Goal: Task Accomplishment & Management: Manage account settings

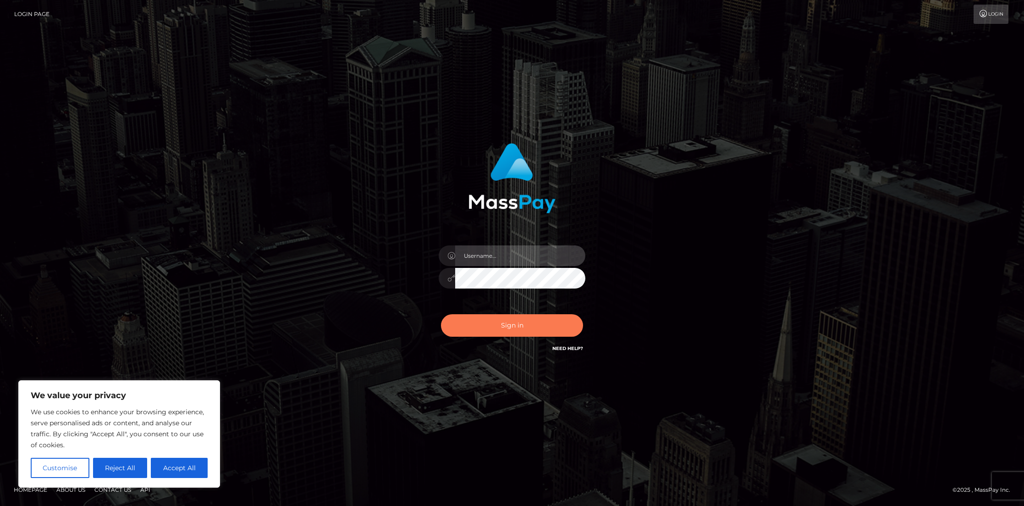
type input "rhai.club"
click at [531, 330] on button "Sign in" at bounding box center [512, 325] width 142 height 22
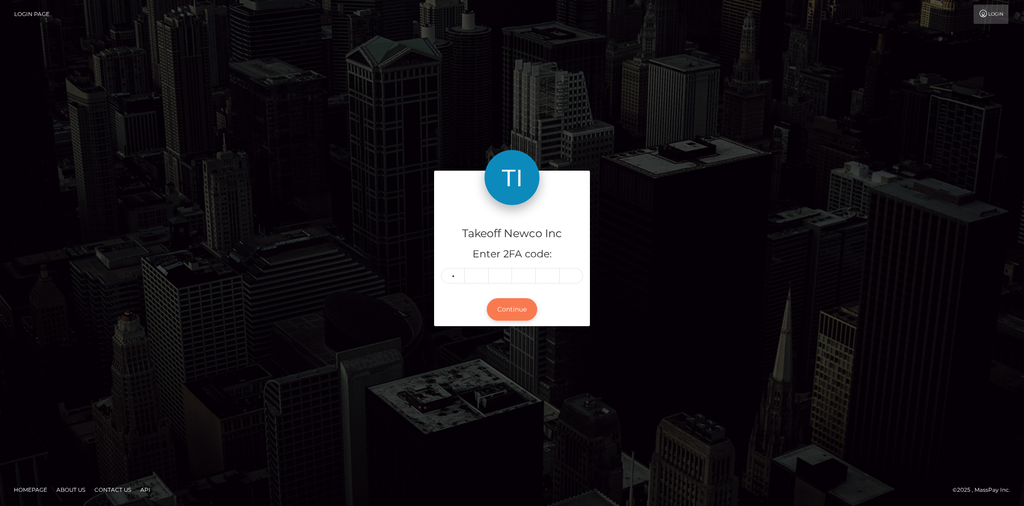
type input "2"
type input "9"
type input "0"
type input "3"
type input "7"
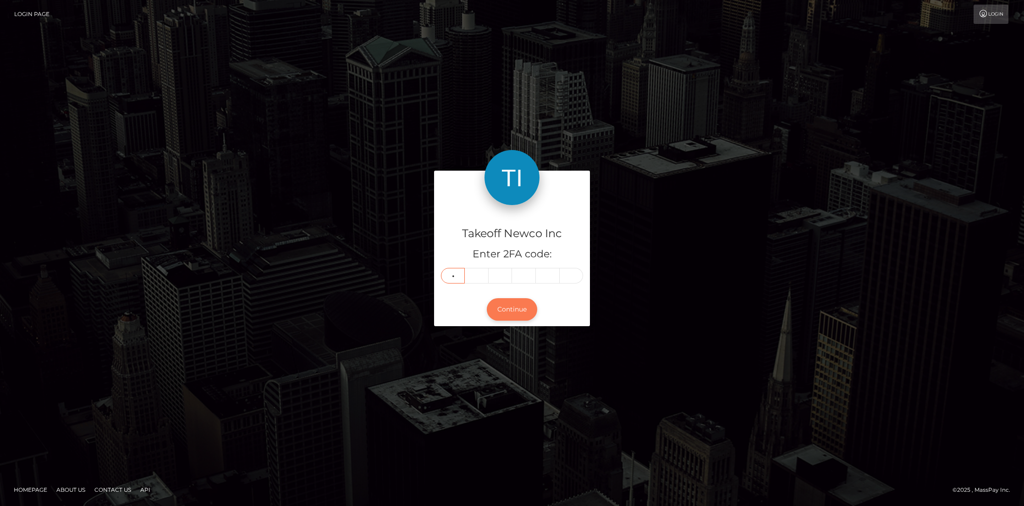
type input "8"
type input "5"
type input "3"
type input "1"
type input "2"
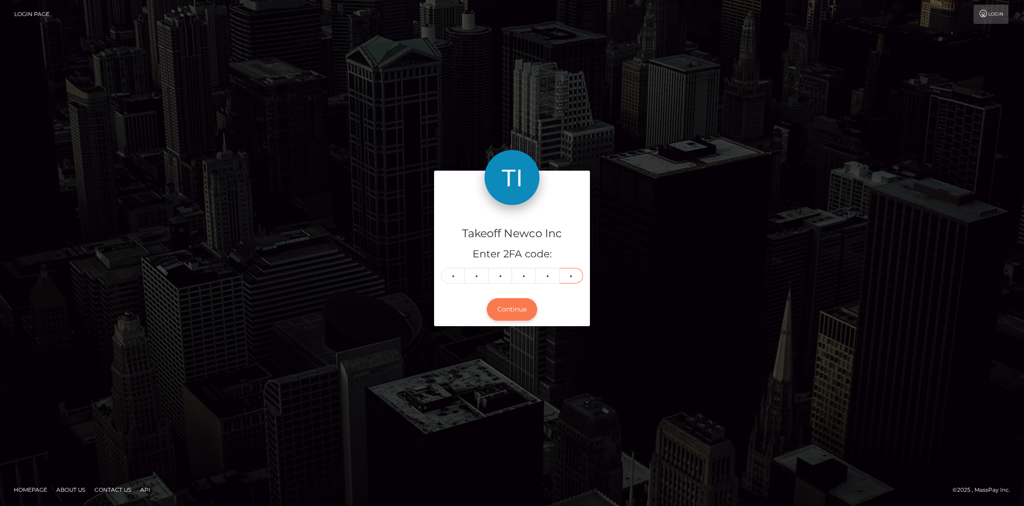
type input "6"
click at [521, 303] on button "Continue" at bounding box center [512, 309] width 50 height 22
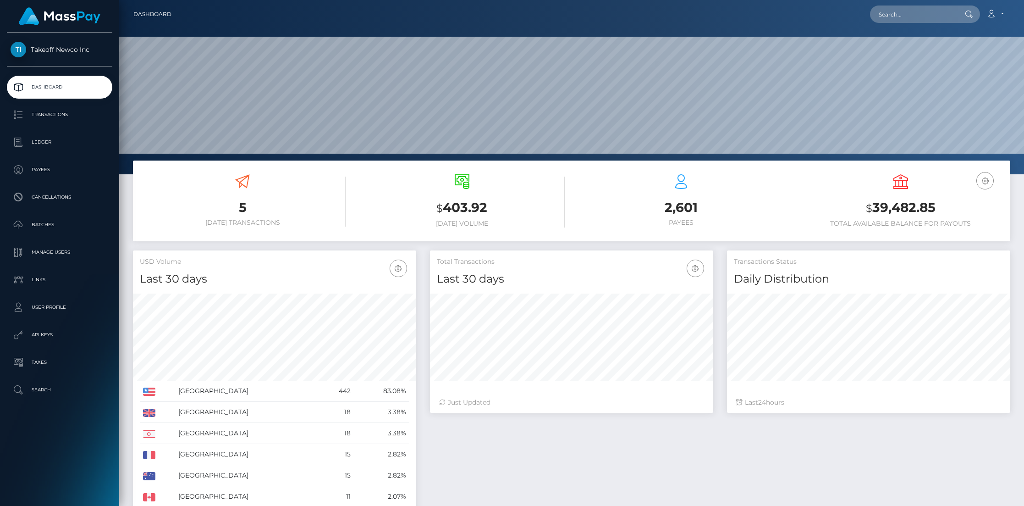
scroll to position [162, 283]
